Goal: Navigation & Orientation: Understand site structure

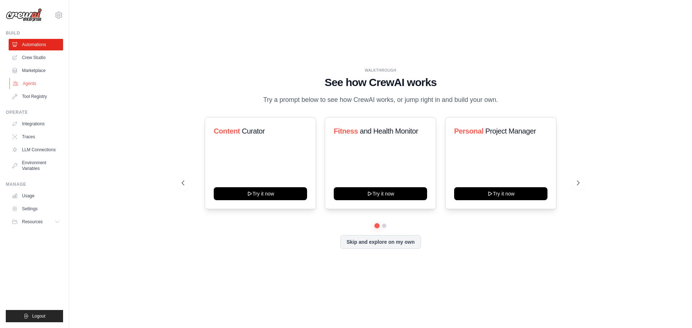
click at [34, 84] on link "Agents" at bounding box center [36, 84] width 54 height 12
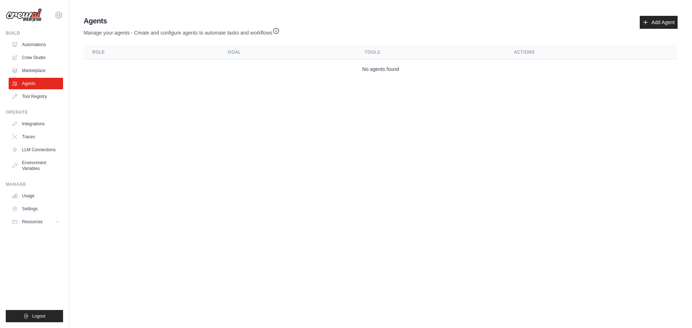
click at [41, 38] on div "Build Automations Crew Studio Marketplace Agents" at bounding box center [34, 66] width 57 height 72
click at [41, 46] on link "Automations" at bounding box center [36, 45] width 54 height 12
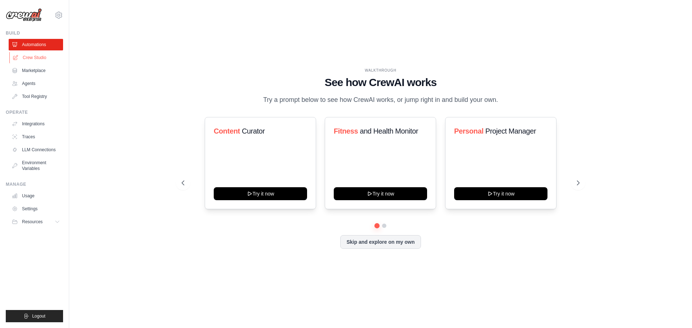
click at [41, 56] on link "Crew Studio" at bounding box center [36, 58] width 54 height 12
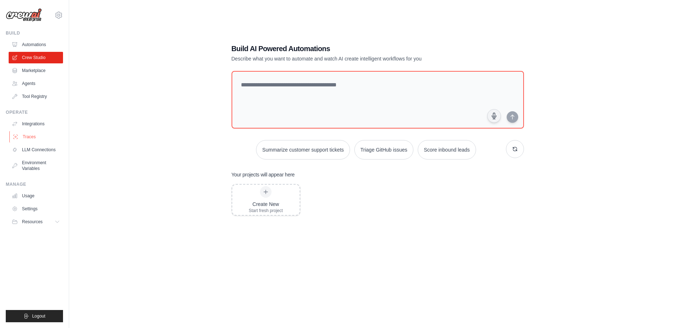
click at [37, 138] on link "Traces" at bounding box center [36, 137] width 54 height 12
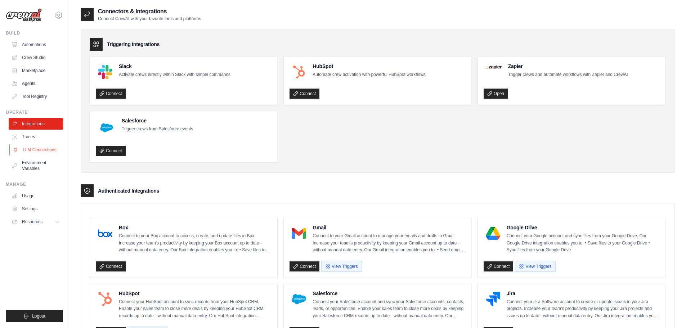
click at [40, 147] on link "LLM Connections" at bounding box center [36, 150] width 54 height 12
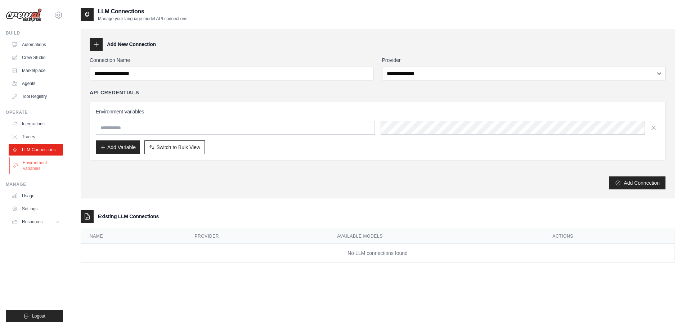
click at [37, 169] on link "Environment Variables" at bounding box center [36, 165] width 54 height 17
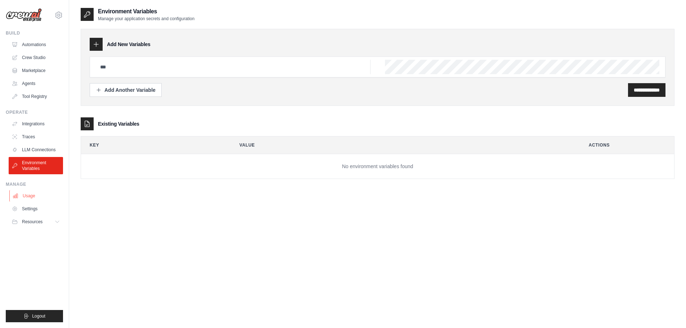
click at [24, 201] on link "Usage" at bounding box center [36, 196] width 54 height 12
